Goal: Task Accomplishment & Management: Complete application form

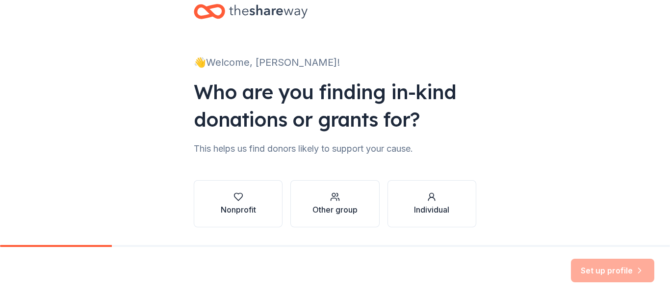
scroll to position [53, 0]
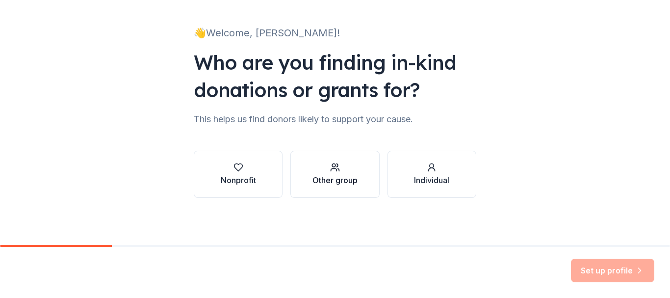
click at [337, 173] on div "Other group" at bounding box center [335, 174] width 45 height 24
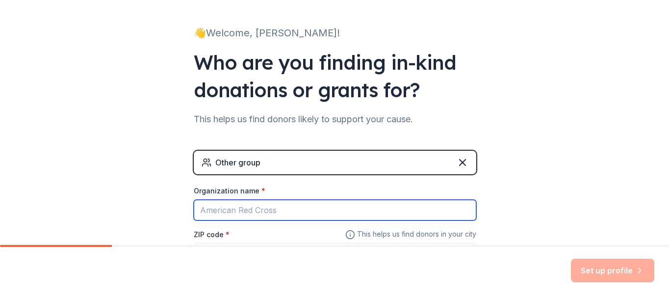
click at [364, 213] on input "Organization name *" at bounding box center [335, 210] width 283 height 21
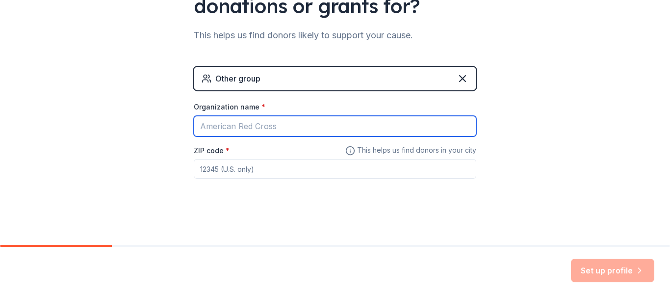
scroll to position [137, 0]
type input "[PERSON_NAME] Educational and Cultural Center"
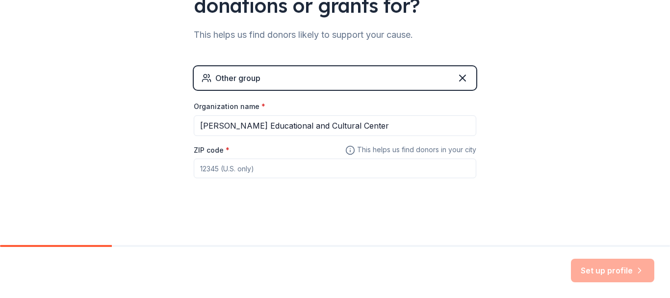
click at [324, 170] on input "ZIP code *" at bounding box center [335, 169] width 283 height 20
type input "22551"
click at [606, 273] on button "Set up profile" at bounding box center [612, 271] width 83 height 24
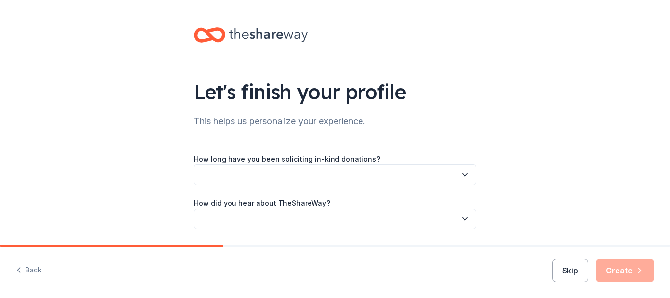
scroll to position [31, 0]
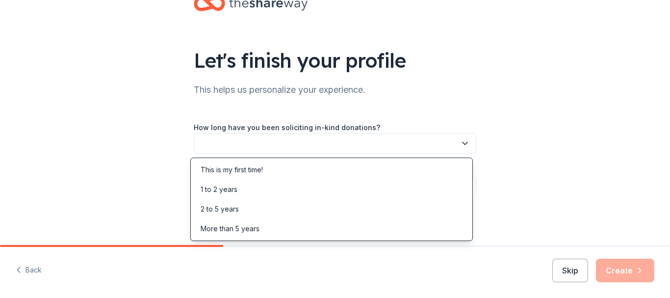
click at [368, 140] on button "button" at bounding box center [335, 143] width 283 height 21
click at [243, 212] on div "2 to 5 years" at bounding box center [332, 209] width 278 height 20
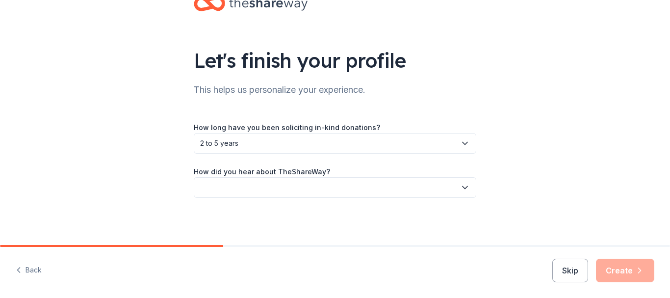
click at [280, 189] on button "button" at bounding box center [335, 187] width 283 height 21
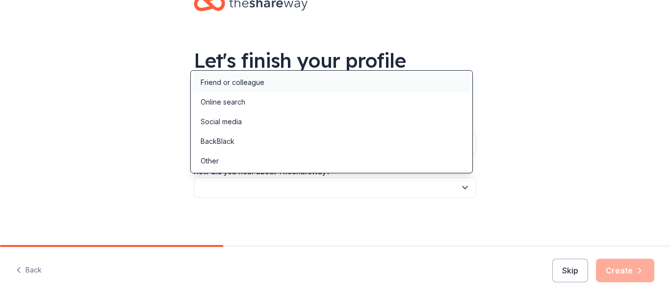
click at [251, 81] on div "Friend or colleague" at bounding box center [233, 83] width 64 height 12
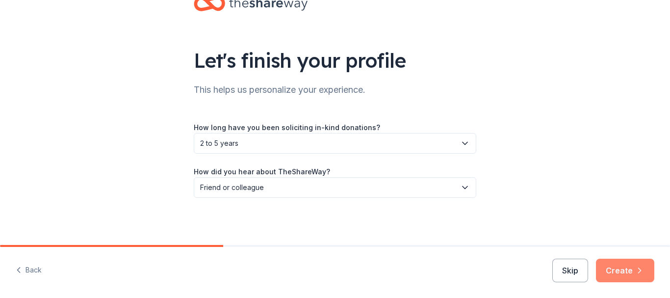
click at [611, 270] on button "Create" at bounding box center [625, 271] width 58 height 24
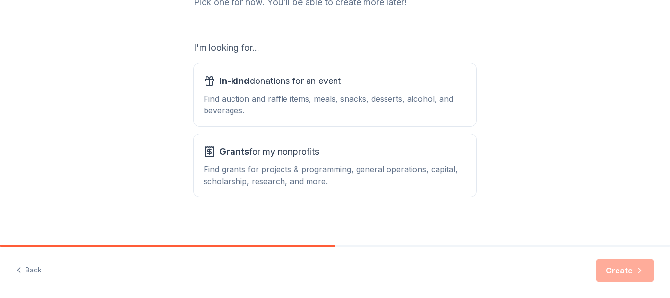
scroll to position [148, 0]
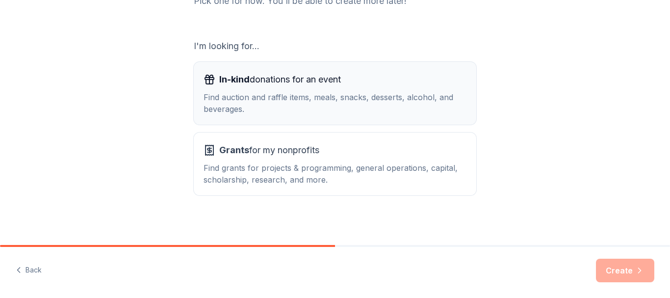
click at [419, 107] on div "Find auction and raffle items, meals, snacks, desserts, alcohol, and beverages." at bounding box center [335, 103] width 263 height 24
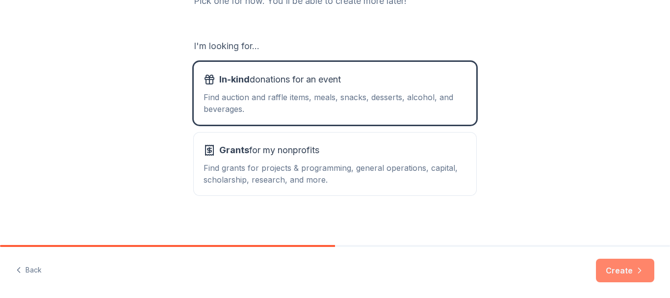
click at [627, 274] on button "Create" at bounding box center [625, 271] width 58 height 24
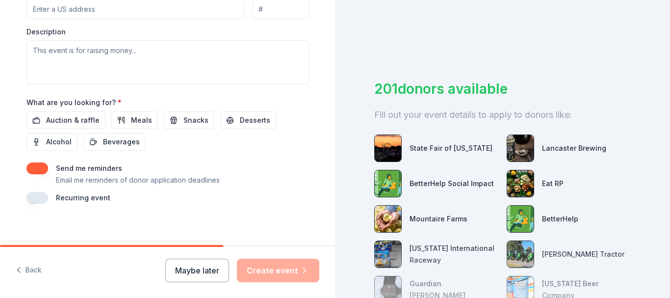
scroll to position [403, 0]
